Goal: Entertainment & Leisure: Consume media (video, audio)

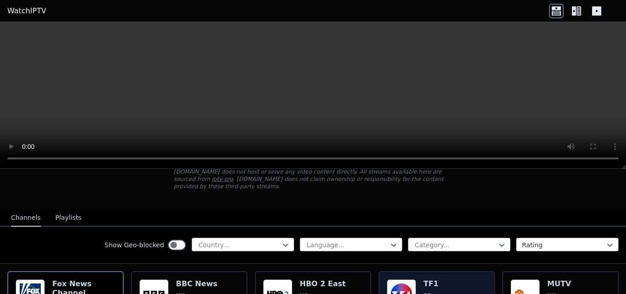
scroll to position [58, 0]
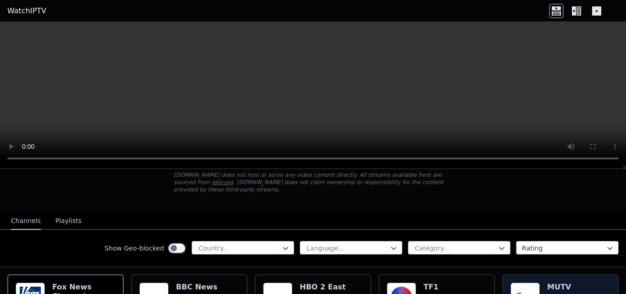
click at [550, 283] on h6 "MUTV" at bounding box center [567, 287] width 40 height 9
click at [60, 215] on button "Playlists" at bounding box center [68, 220] width 26 height 17
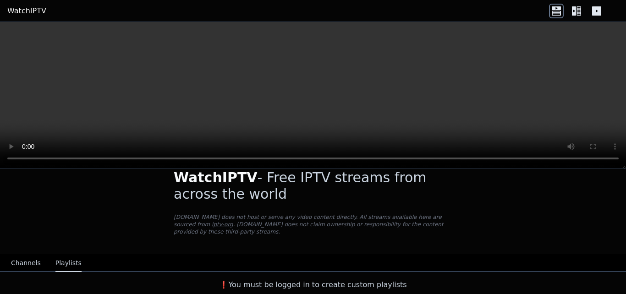
scroll to position [8, 0]
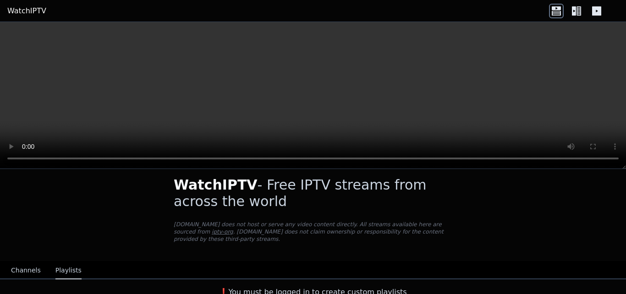
click at [14, 267] on button "Channels" at bounding box center [26, 270] width 30 height 17
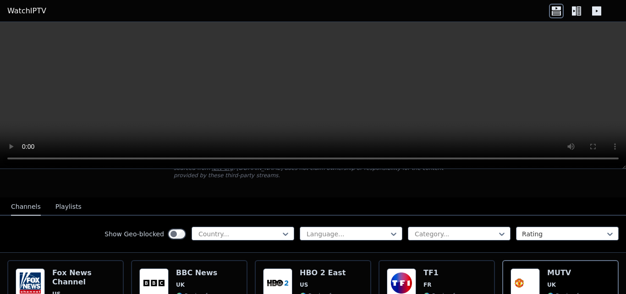
scroll to position [66, 0]
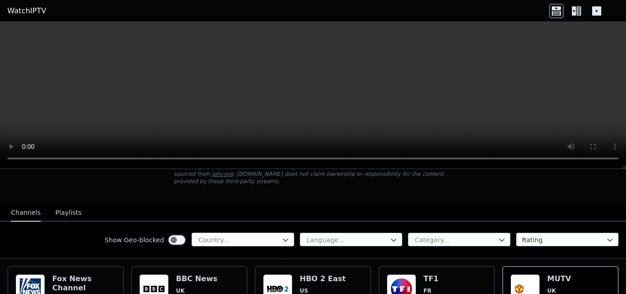
click at [224, 235] on div at bounding box center [238, 239] width 83 height 9
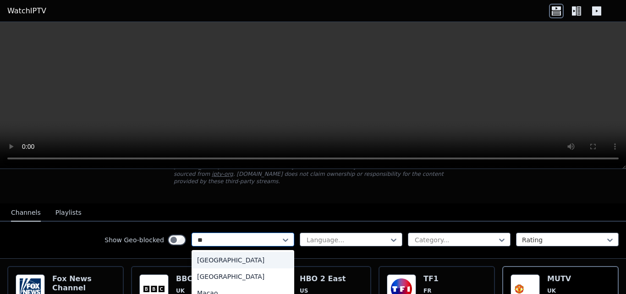
type input "***"
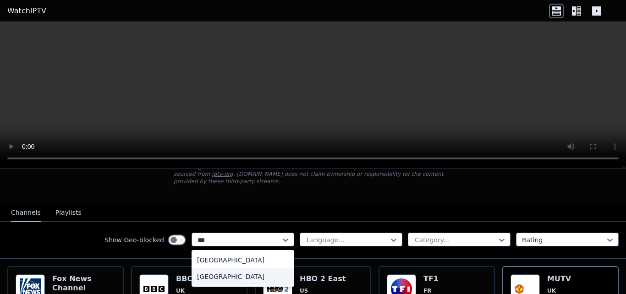
click at [229, 268] on div "[GEOGRAPHIC_DATA]" at bounding box center [242, 276] width 103 height 16
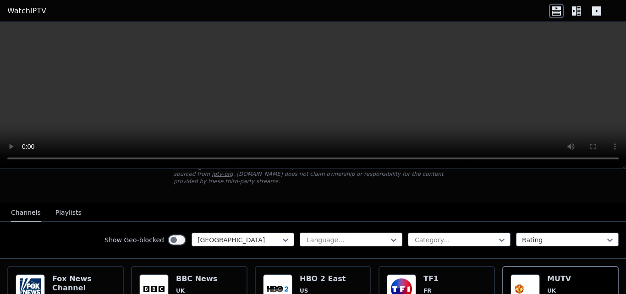
click at [362, 235] on div at bounding box center [346, 239] width 83 height 9
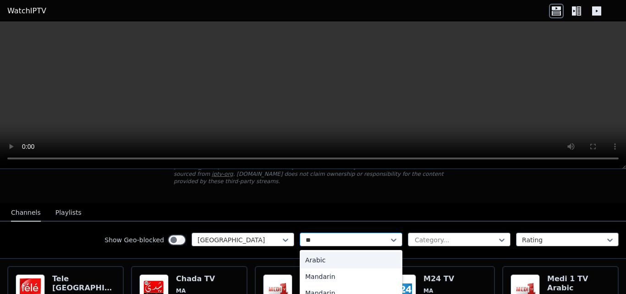
type input "***"
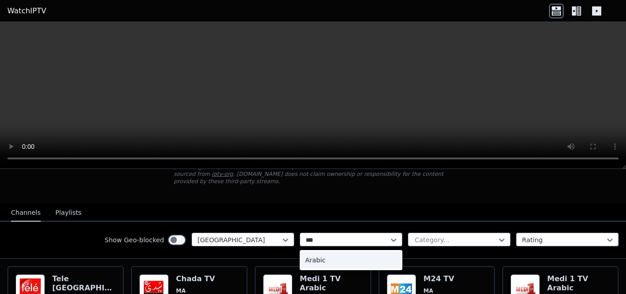
click at [317, 252] on div "Arabic" at bounding box center [350, 260] width 103 height 16
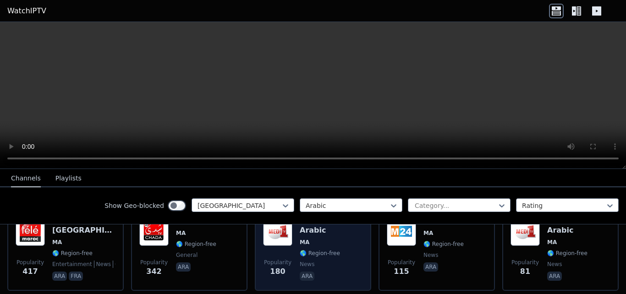
scroll to position [66, 0]
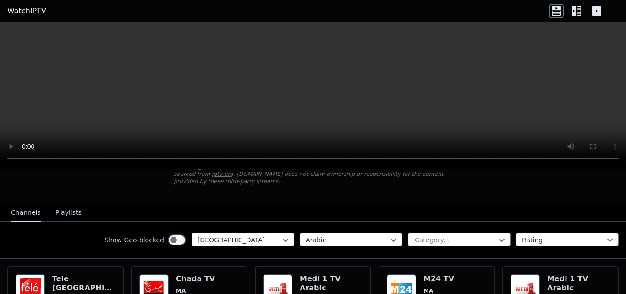
click at [230, 235] on div at bounding box center [238, 239] width 83 height 9
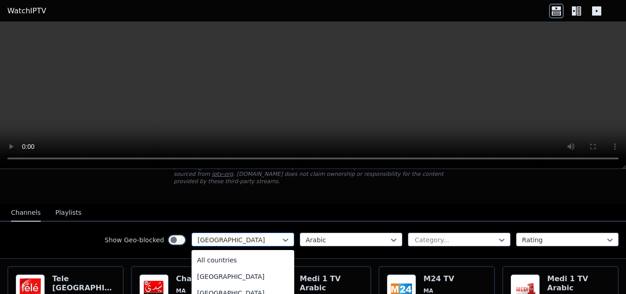
scroll to position [1989, 0]
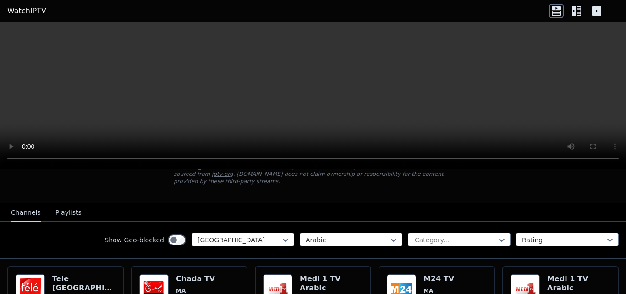
click at [65, 224] on div "Show Geo-blocked [GEOGRAPHIC_DATA] Arabic Category... Rating" at bounding box center [313, 240] width 626 height 37
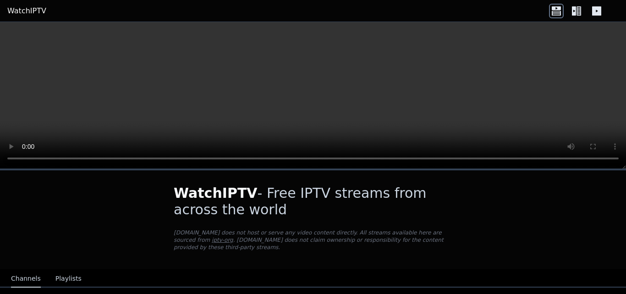
scroll to position [69, 0]
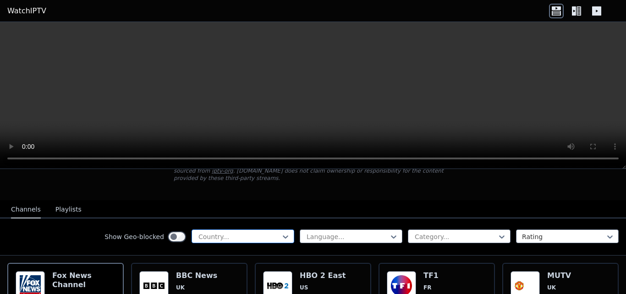
click at [261, 232] on div at bounding box center [238, 236] width 83 height 9
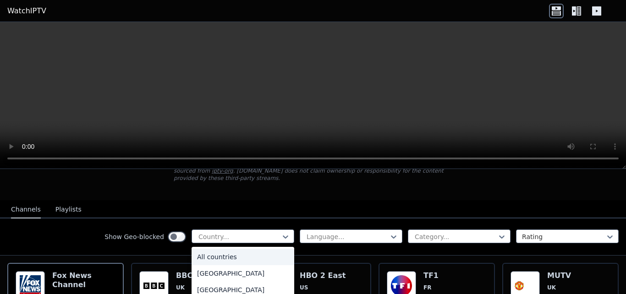
click at [210, 251] on div "All countries" at bounding box center [242, 257] width 103 height 16
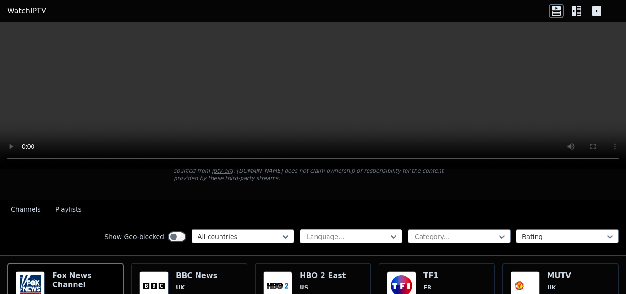
click at [359, 232] on div at bounding box center [346, 236] width 83 height 9
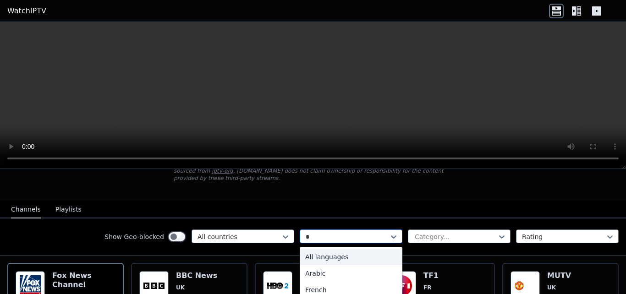
type input "**"
click at [334, 252] on div "Arabic" at bounding box center [350, 257] width 103 height 16
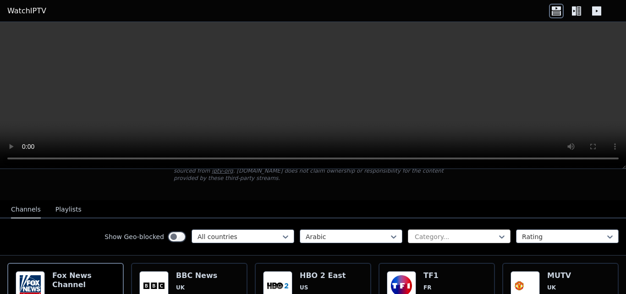
click at [464, 232] on div at bounding box center [455, 236] width 83 height 9
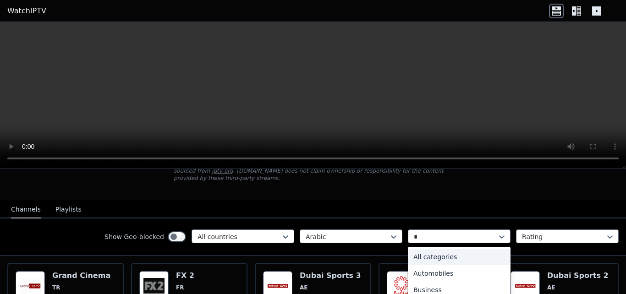
type input "**"
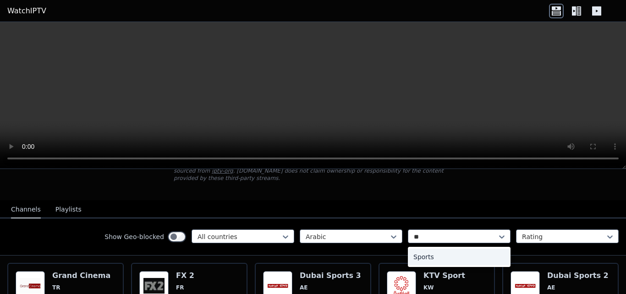
click at [445, 255] on div "Sports" at bounding box center [459, 257] width 103 height 16
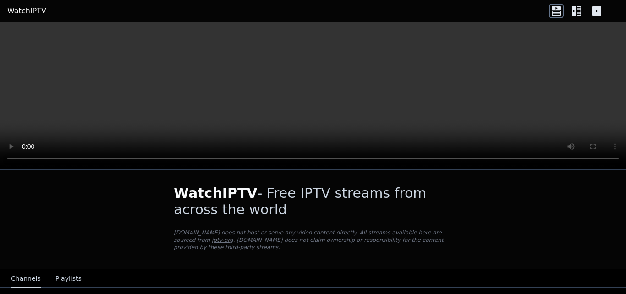
scroll to position [58, 0]
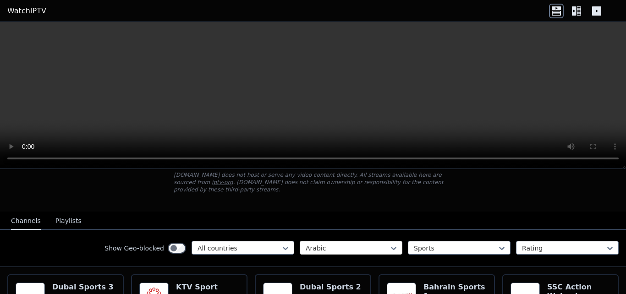
click at [317, 244] on div at bounding box center [346, 248] width 83 height 9
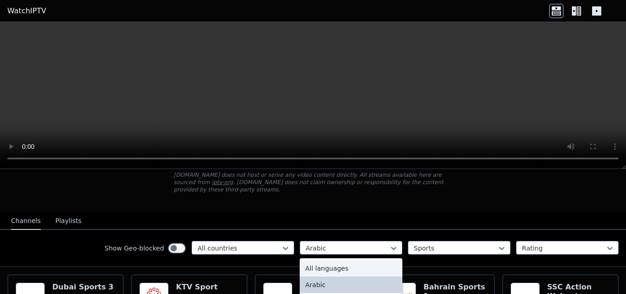
click at [328, 264] on div "All languages" at bounding box center [350, 268] width 103 height 16
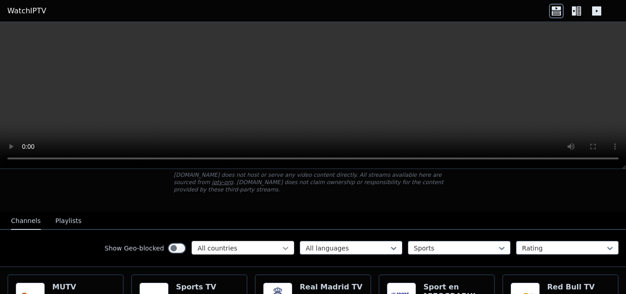
scroll to position [115, 0]
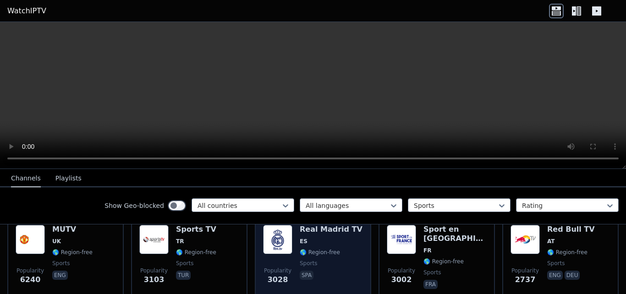
click at [283, 248] on div "Popularity 3028" at bounding box center [277, 258] width 29 height 66
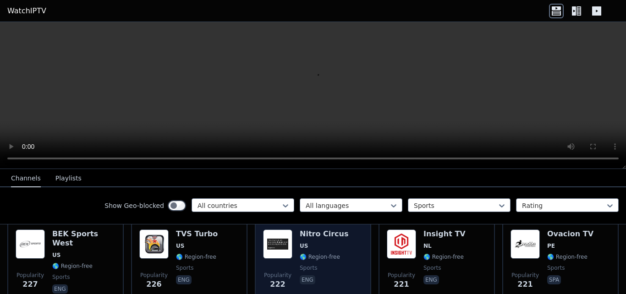
scroll to position [1039, 0]
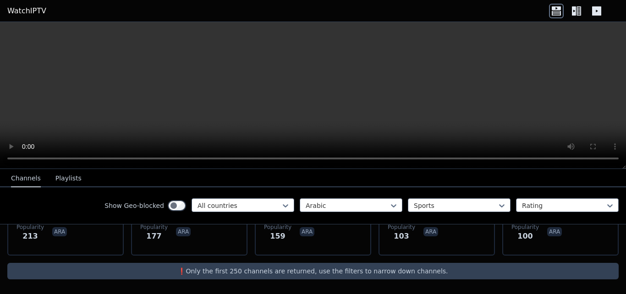
scroll to position [331, 0]
